Goal: Task Accomplishment & Management: Complete application form

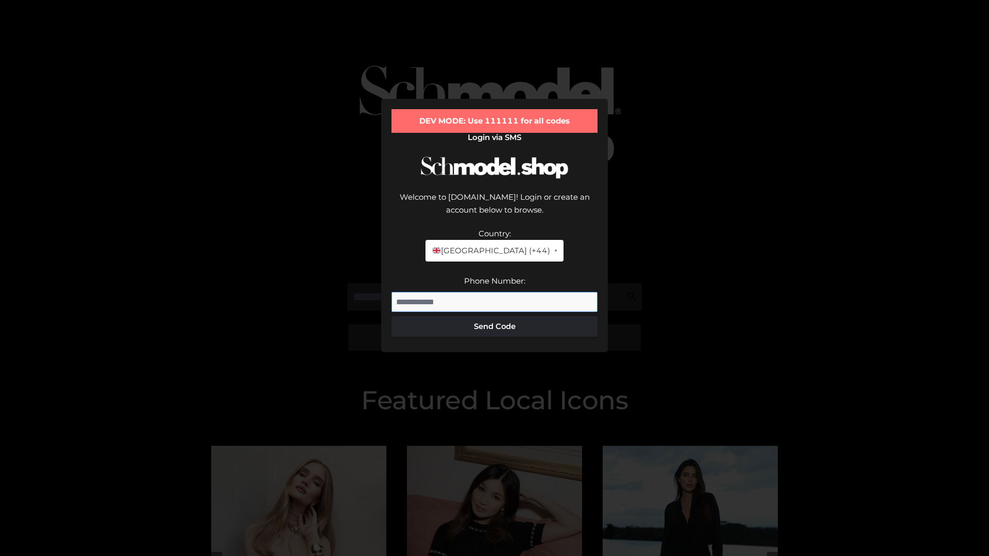
click at [495, 292] on input "Phone Number:" at bounding box center [495, 302] width 206 height 21
type input "**********"
click at [495, 316] on button "Send Code" at bounding box center [495, 326] width 206 height 21
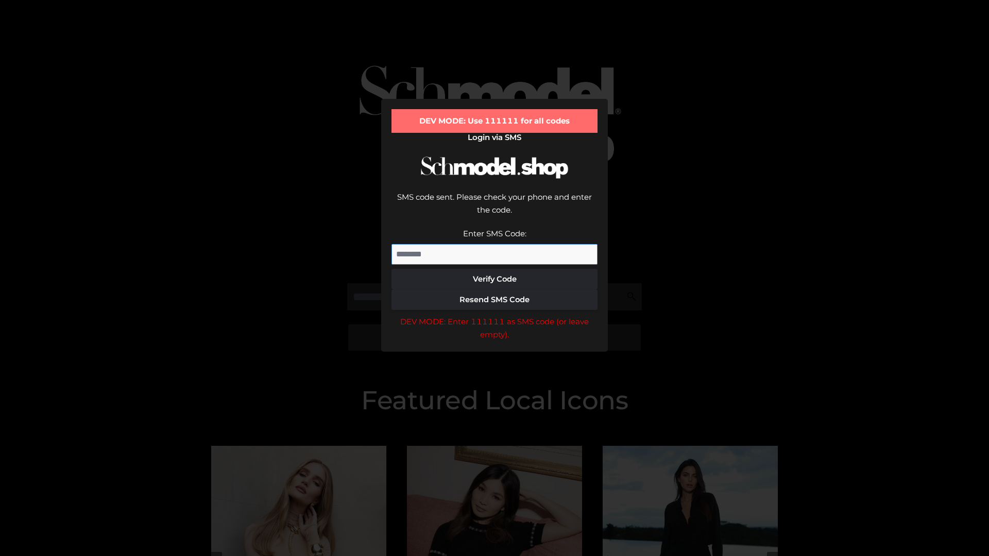
click at [495, 244] on input "Enter SMS Code:" at bounding box center [495, 254] width 206 height 21
type input "******"
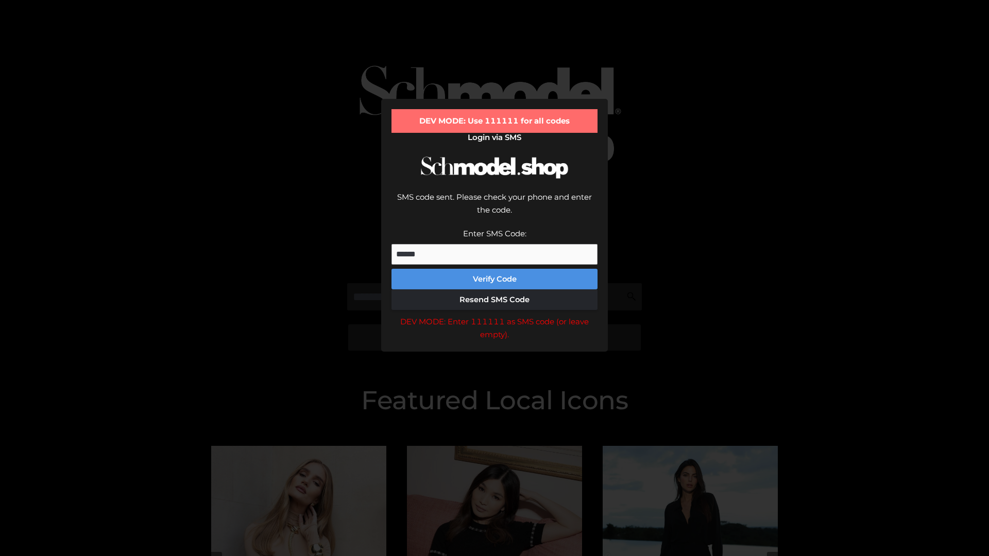
click at [495, 269] on button "Verify Code" at bounding box center [495, 279] width 206 height 21
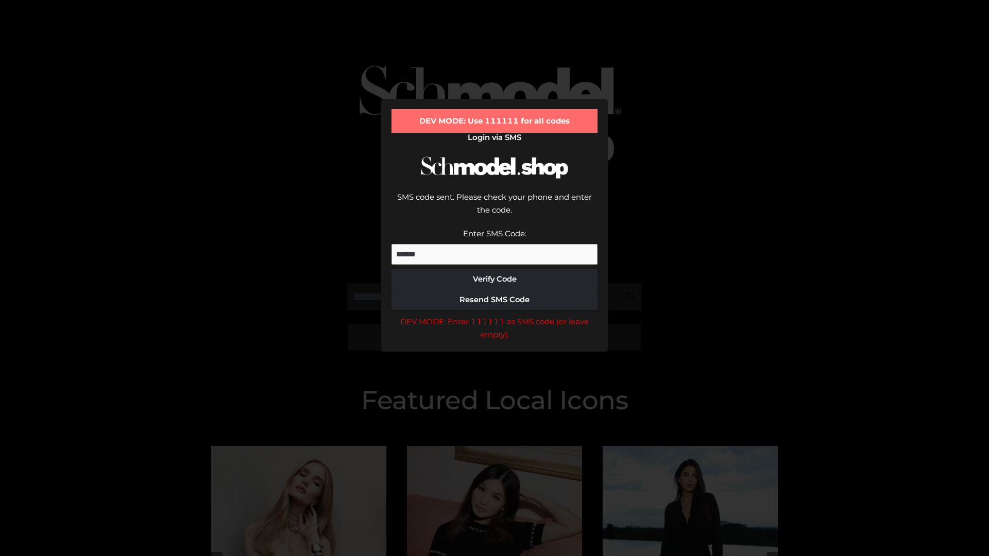
click at [495, 315] on div "DEV MODE: Enter 111111 as SMS code (or leave empty)." at bounding box center [495, 328] width 206 height 26
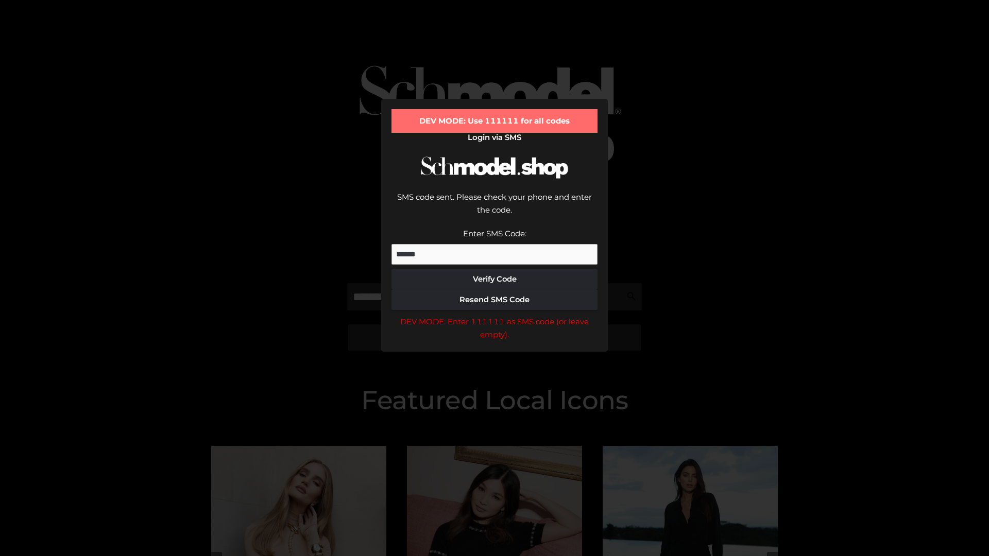
click at [495, 315] on div "DEV MODE: Enter 111111 as SMS code (or leave empty)." at bounding box center [495, 328] width 206 height 26
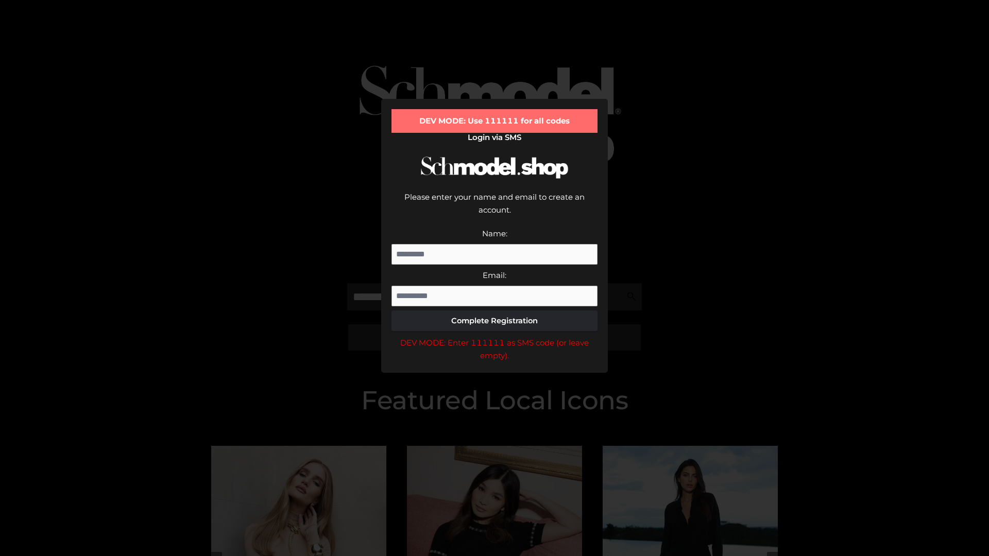
click at [495, 336] on div "DEV MODE: Enter 111111 as SMS code (or leave empty)." at bounding box center [495, 349] width 206 height 26
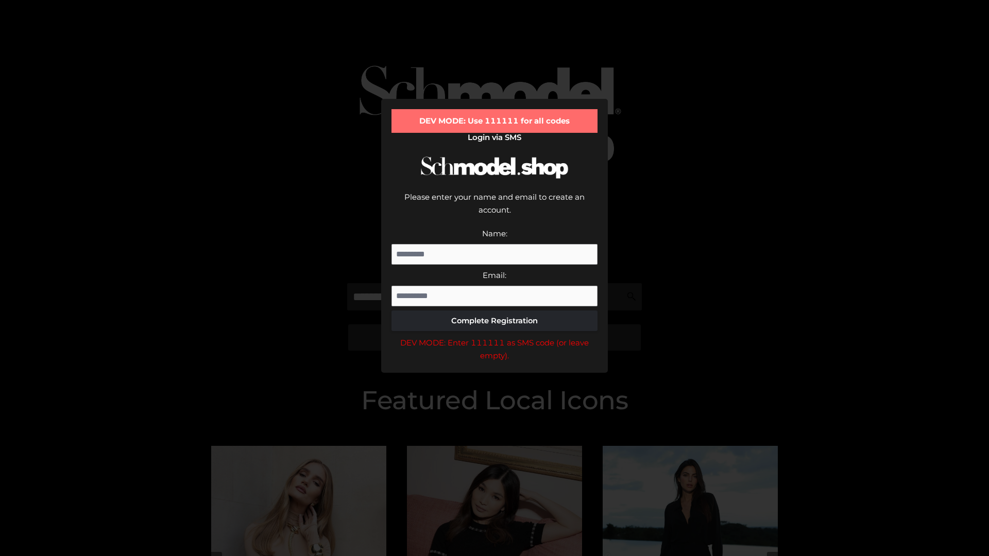
click at [495, 336] on div "DEV MODE: Enter 111111 as SMS code (or leave empty)." at bounding box center [495, 349] width 206 height 26
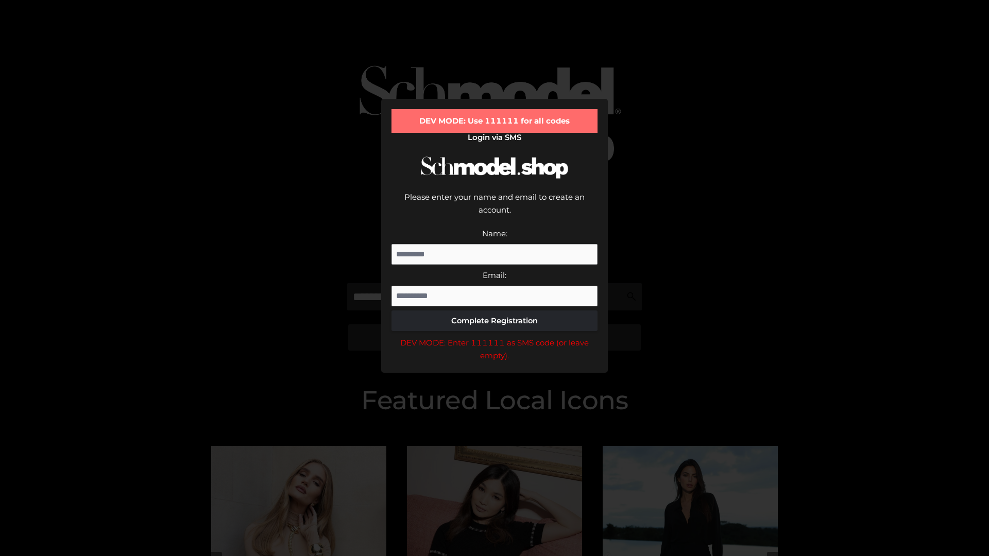
click at [495, 336] on div "DEV MODE: Enter 111111 as SMS code (or leave empty)." at bounding box center [495, 349] width 206 height 26
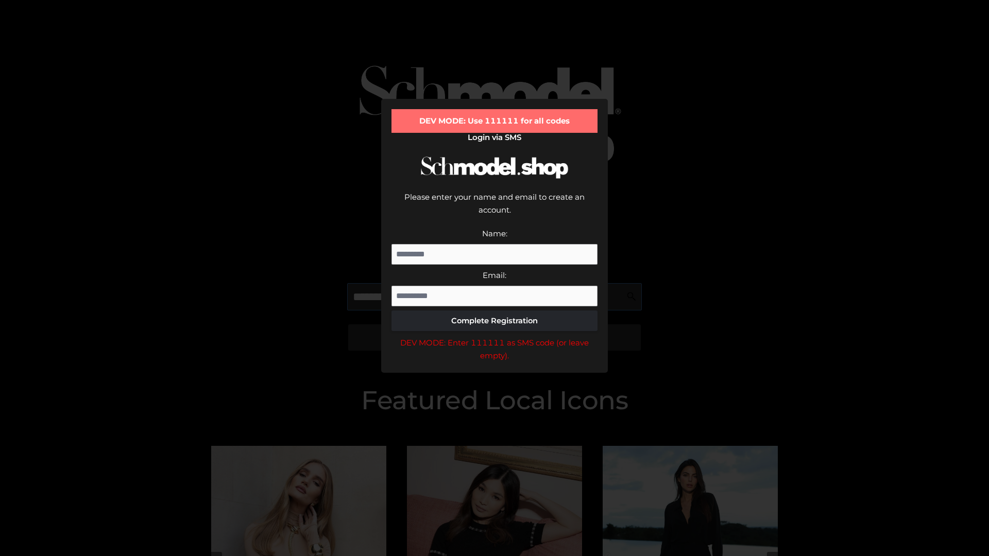
scroll to position [0, 1]
click at [495, 336] on div "DEV MODE: Enter 111111 as SMS code (or leave empty)." at bounding box center [495, 349] width 206 height 26
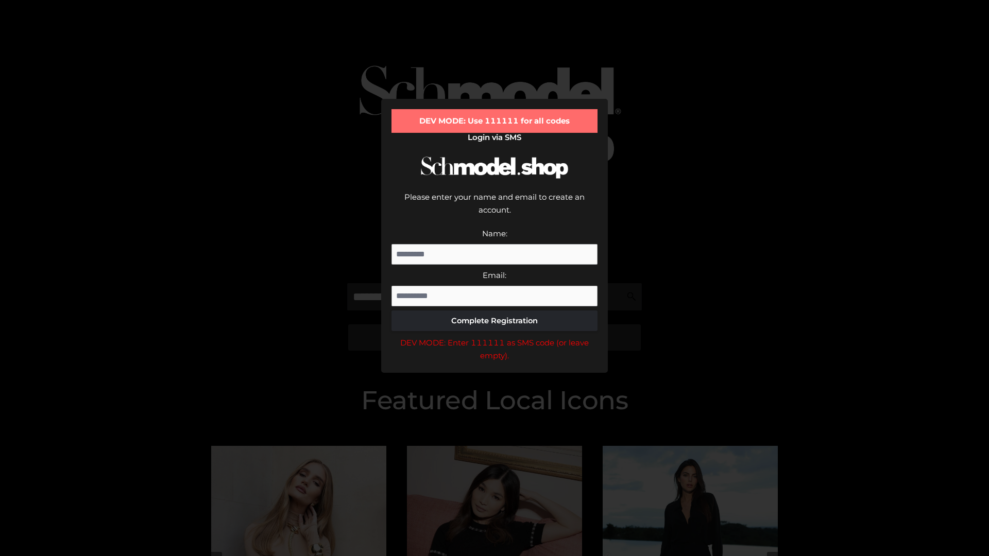
click at [495, 336] on div "DEV MODE: Enter 111111 as SMS code (or leave empty)." at bounding box center [495, 349] width 206 height 26
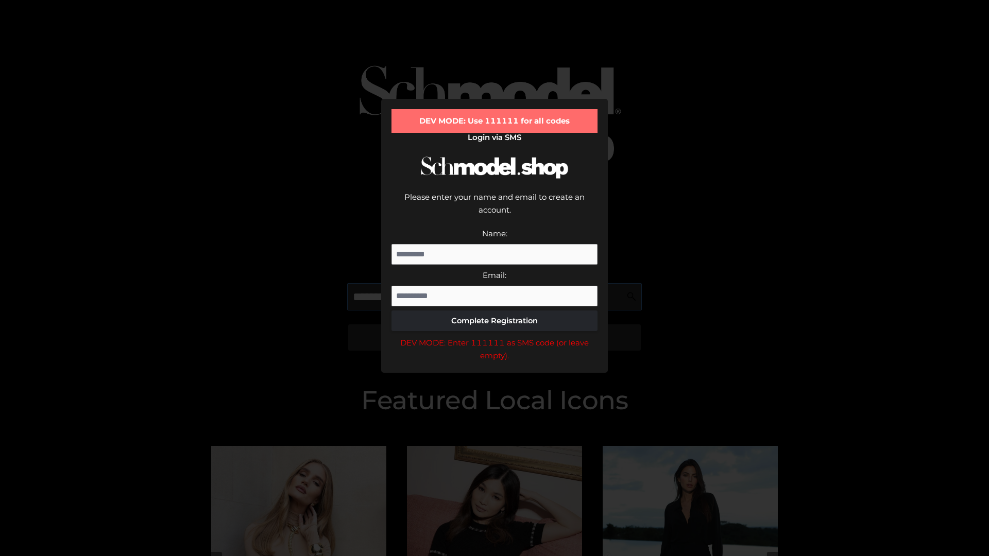
scroll to position [0, 63]
click at [495, 336] on div "DEV MODE: Enter 111111 as SMS code (or leave empty)." at bounding box center [495, 349] width 206 height 26
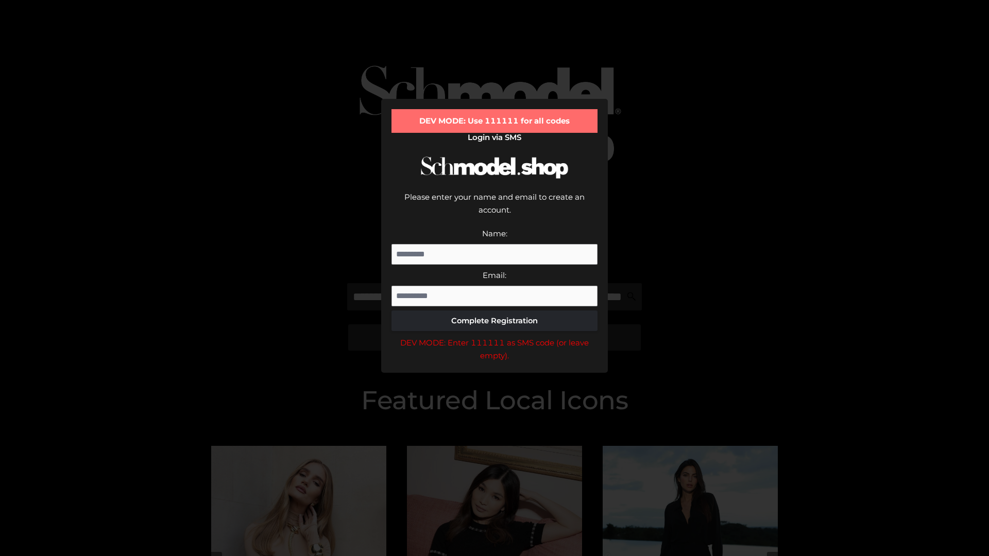
click at [495, 336] on div "DEV MODE: Enter 111111 as SMS code (or leave empty)." at bounding box center [495, 349] width 206 height 26
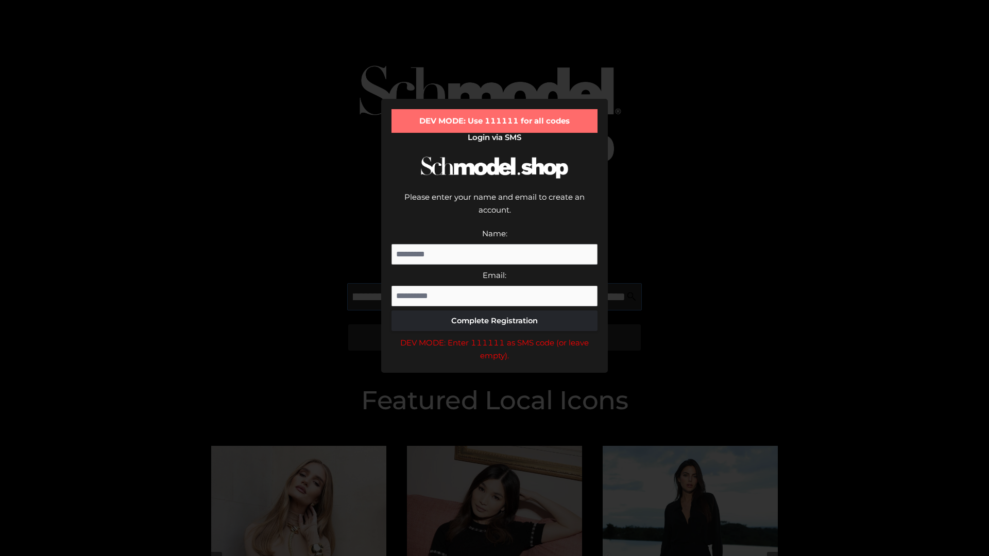
scroll to position [0, 128]
click at [495, 336] on div "DEV MODE: Enter 111111 as SMS code (or leave empty)." at bounding box center [495, 349] width 206 height 26
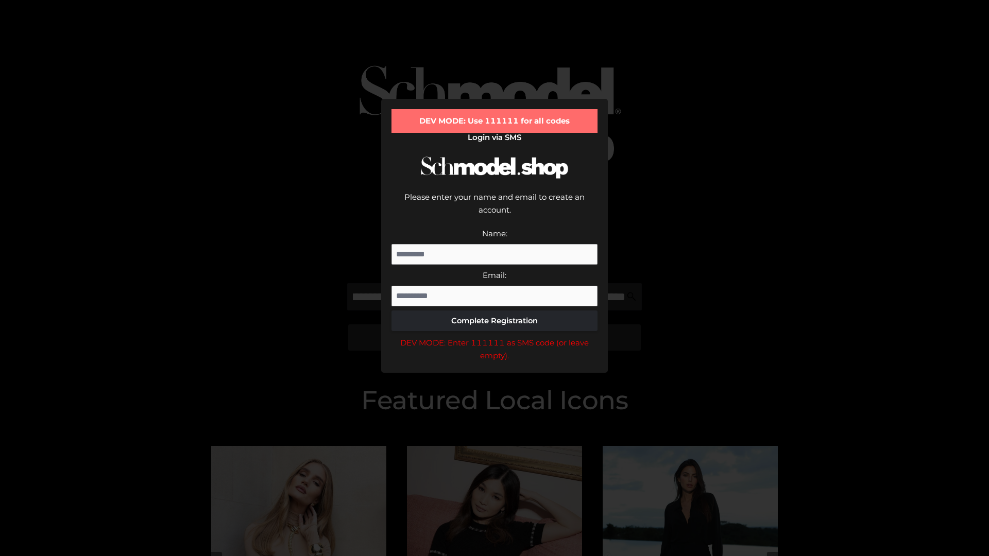
click at [495, 336] on div "DEV MODE: Enter 111111 as SMS code (or leave empty)." at bounding box center [495, 349] width 206 height 26
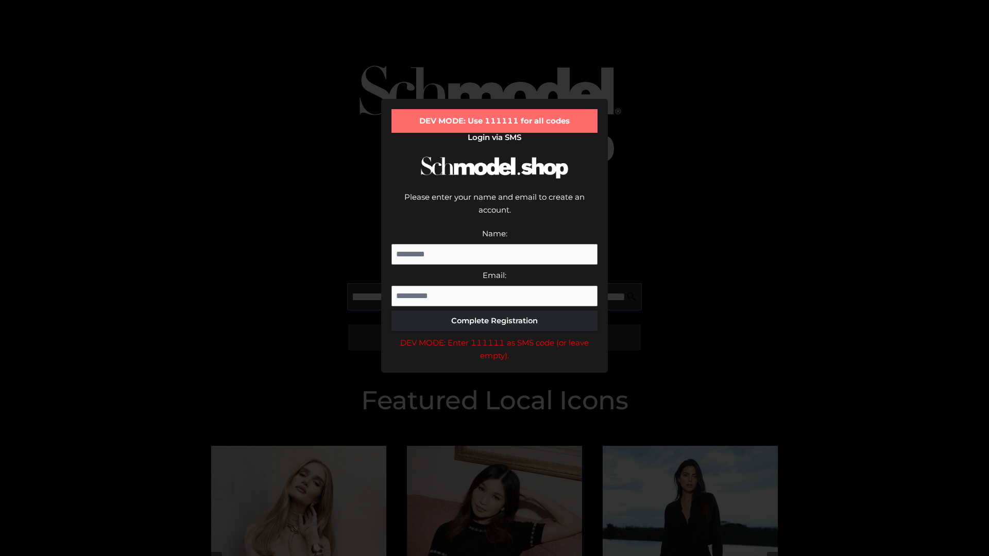
scroll to position [0, 187]
click at [495, 336] on div "DEV MODE: Enter 111111 as SMS code (or leave empty)." at bounding box center [495, 349] width 206 height 26
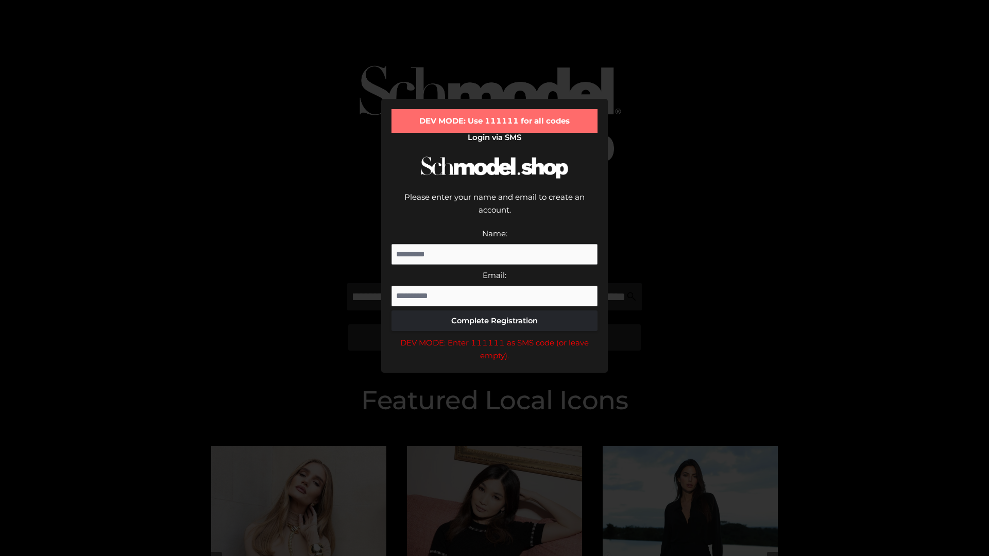
click at [495, 336] on div "DEV MODE: Enter 111111 as SMS code (or leave empty)." at bounding box center [495, 349] width 206 height 26
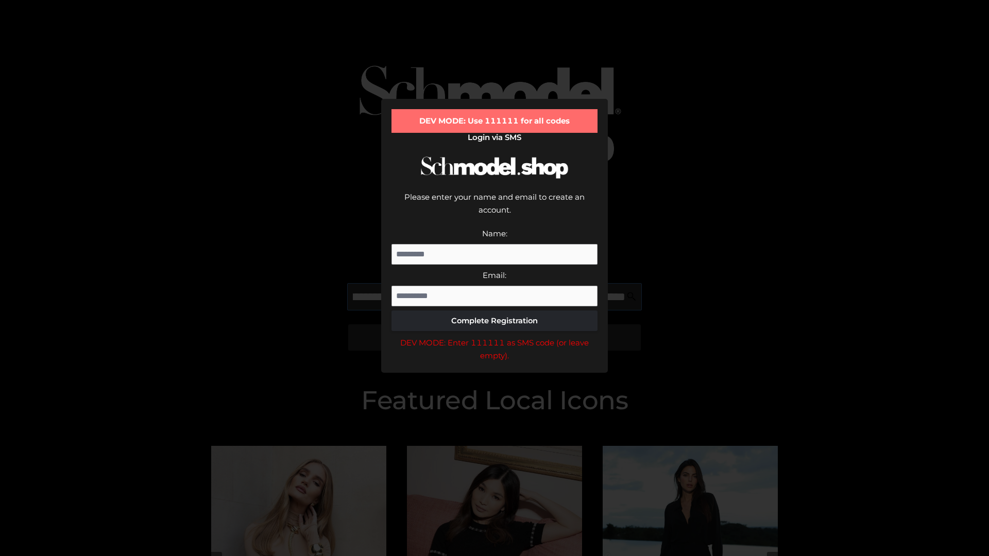
scroll to position [0, 249]
click at [495, 336] on div "DEV MODE: Enter 111111 as SMS code (or leave empty)." at bounding box center [495, 349] width 206 height 26
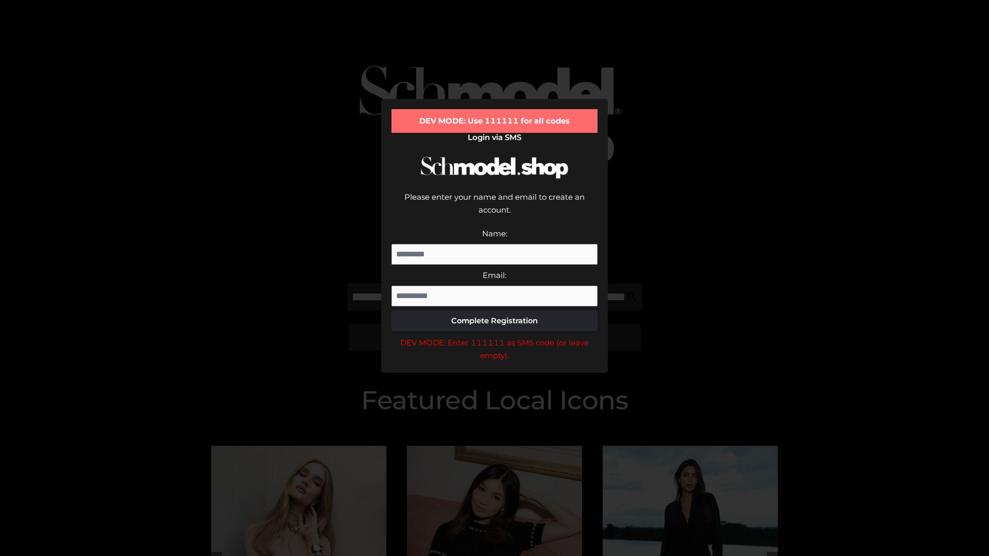
click at [495, 336] on div "DEV MODE: Enter 111111 as SMS code (or leave empty)." at bounding box center [495, 349] width 206 height 26
type input "**********"
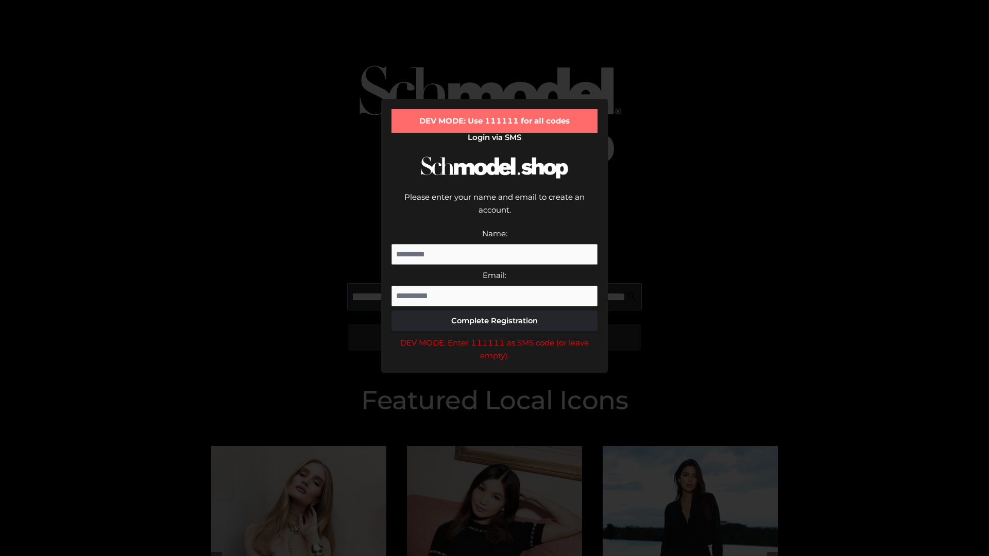
scroll to position [0, 299]
